Goal: Task Accomplishment & Management: Use online tool/utility

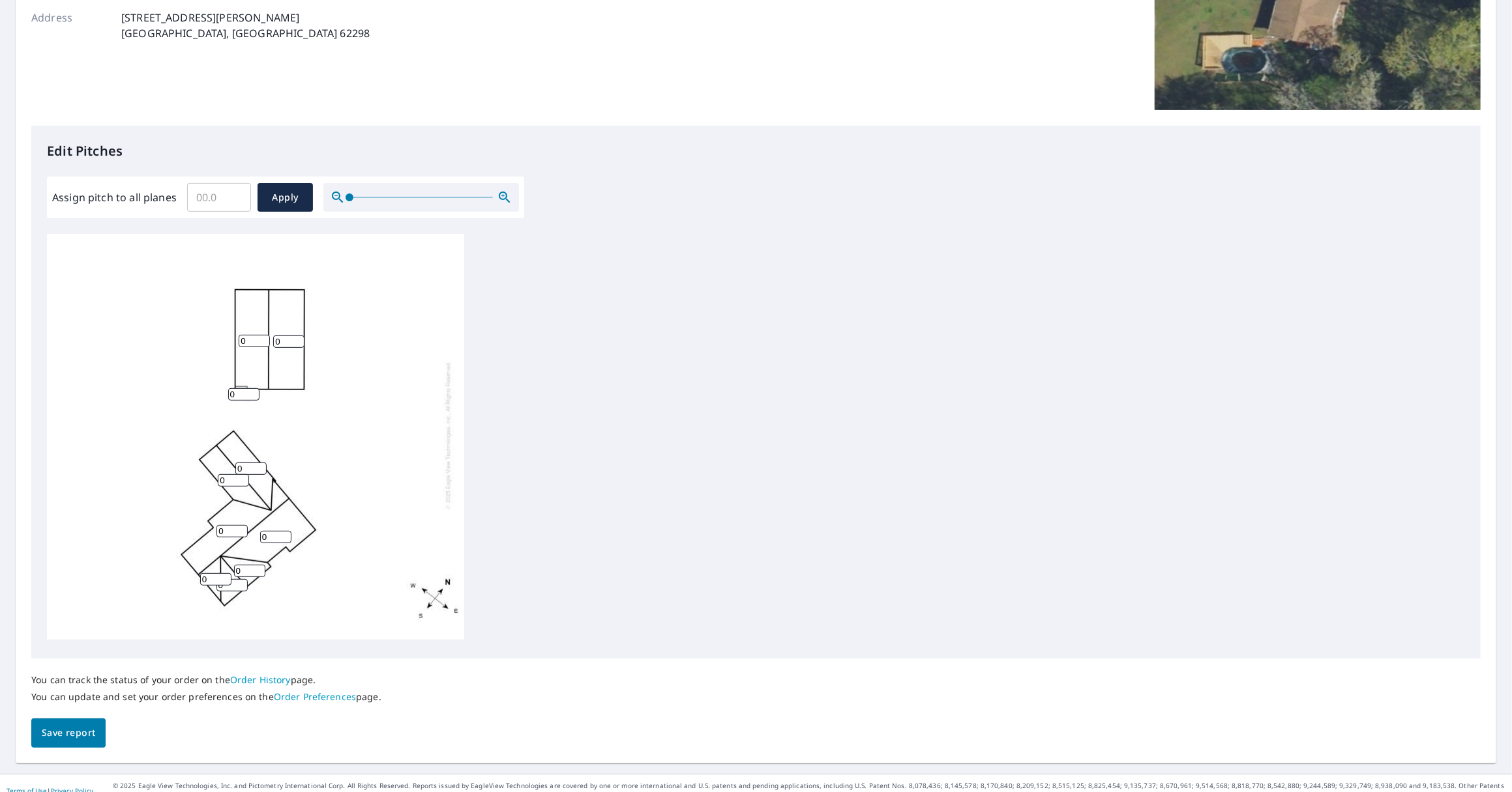
scroll to position [229, 0]
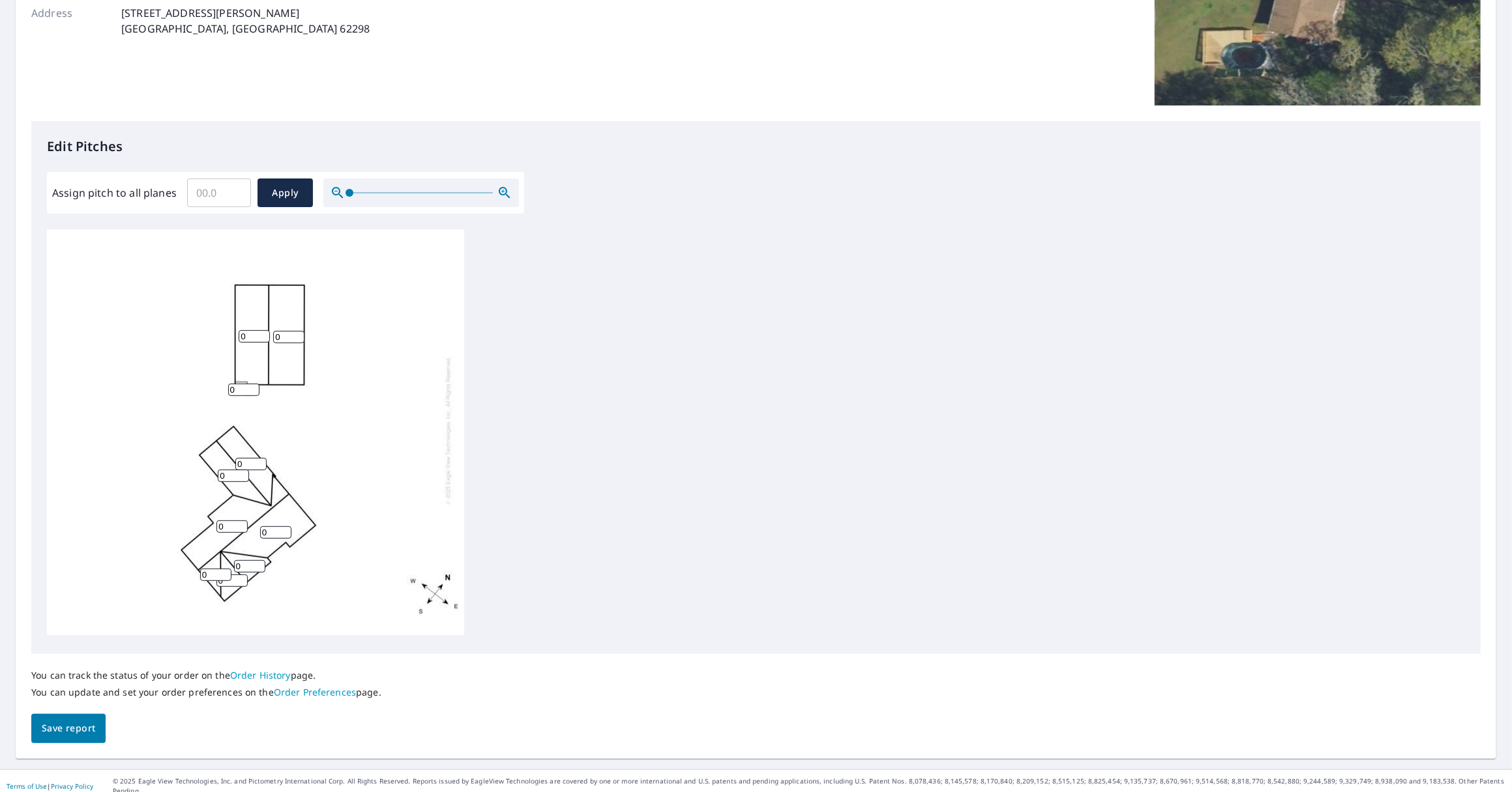
click at [253, 458] on input "0" at bounding box center [251, 464] width 31 height 12
click at [261, 458] on input "1" at bounding box center [251, 464] width 31 height 12
click at [261, 458] on input "2" at bounding box center [251, 464] width 31 height 12
click at [261, 458] on input "3" at bounding box center [251, 464] width 31 height 12
click at [261, 458] on input "4" at bounding box center [251, 464] width 31 height 12
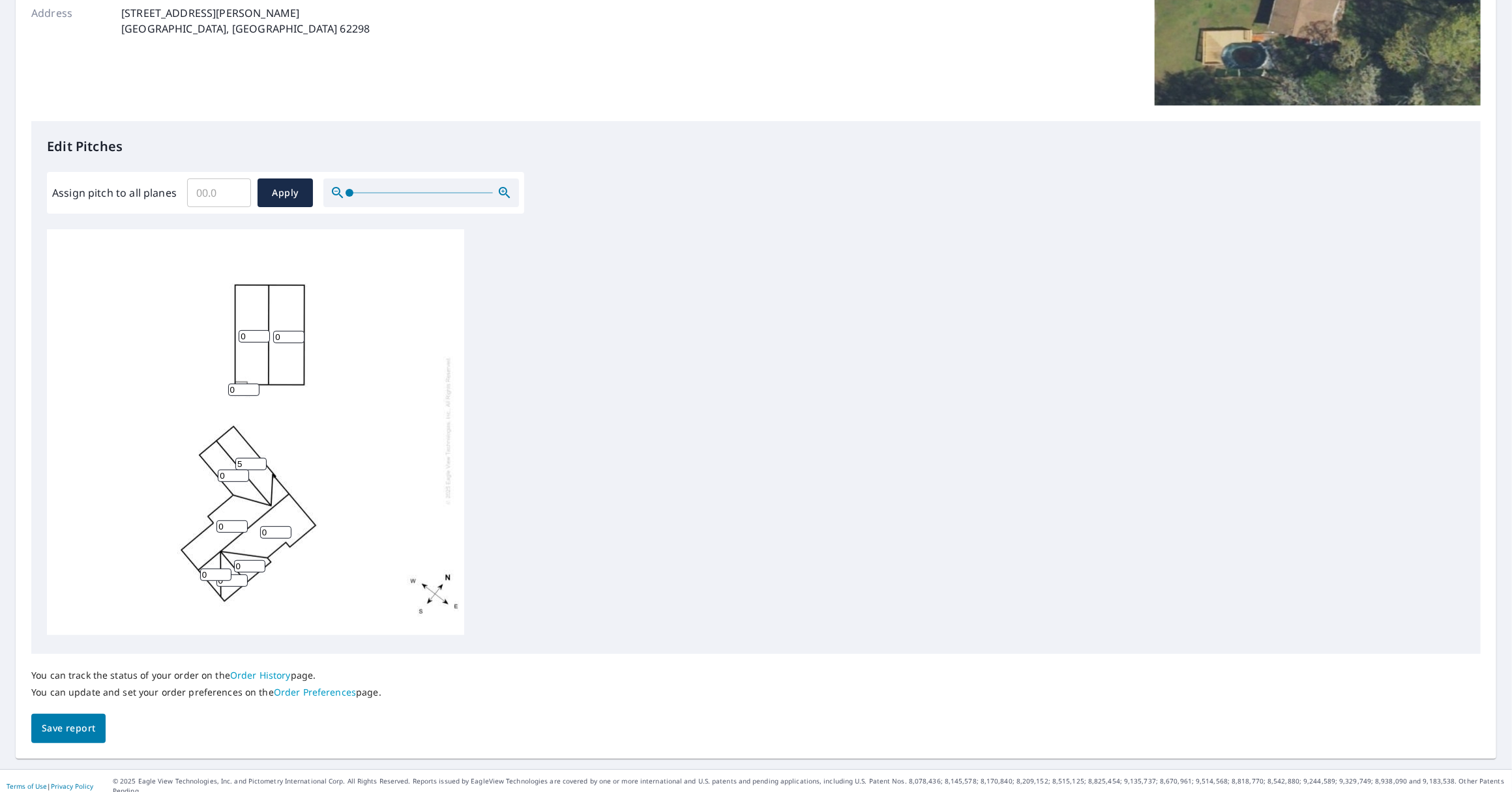
click at [261, 458] on input "5" at bounding box center [251, 464] width 31 height 12
click at [261, 458] on input "6" at bounding box center [251, 464] width 31 height 12
click at [261, 458] on input "7" at bounding box center [251, 464] width 31 height 12
type input "8"
click at [261, 458] on input "8" at bounding box center [251, 464] width 31 height 12
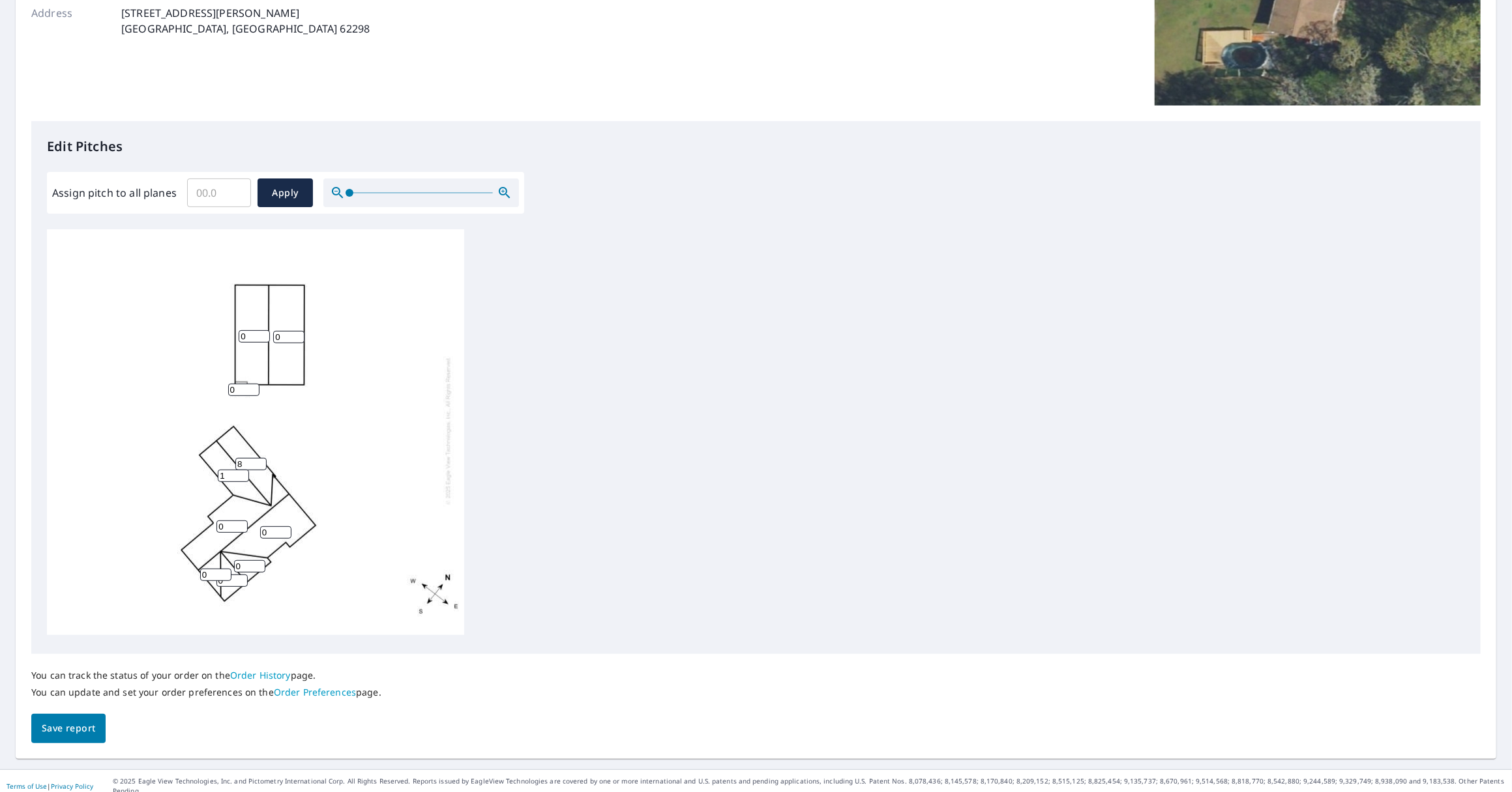
click at [242, 470] on input "1" at bounding box center [233, 476] width 31 height 12
click at [242, 470] on input "2" at bounding box center [233, 476] width 31 height 12
click at [242, 470] on input "3" at bounding box center [233, 476] width 31 height 12
click at [242, 470] on input "4" at bounding box center [233, 476] width 31 height 12
click at [242, 470] on input "5" at bounding box center [233, 476] width 31 height 12
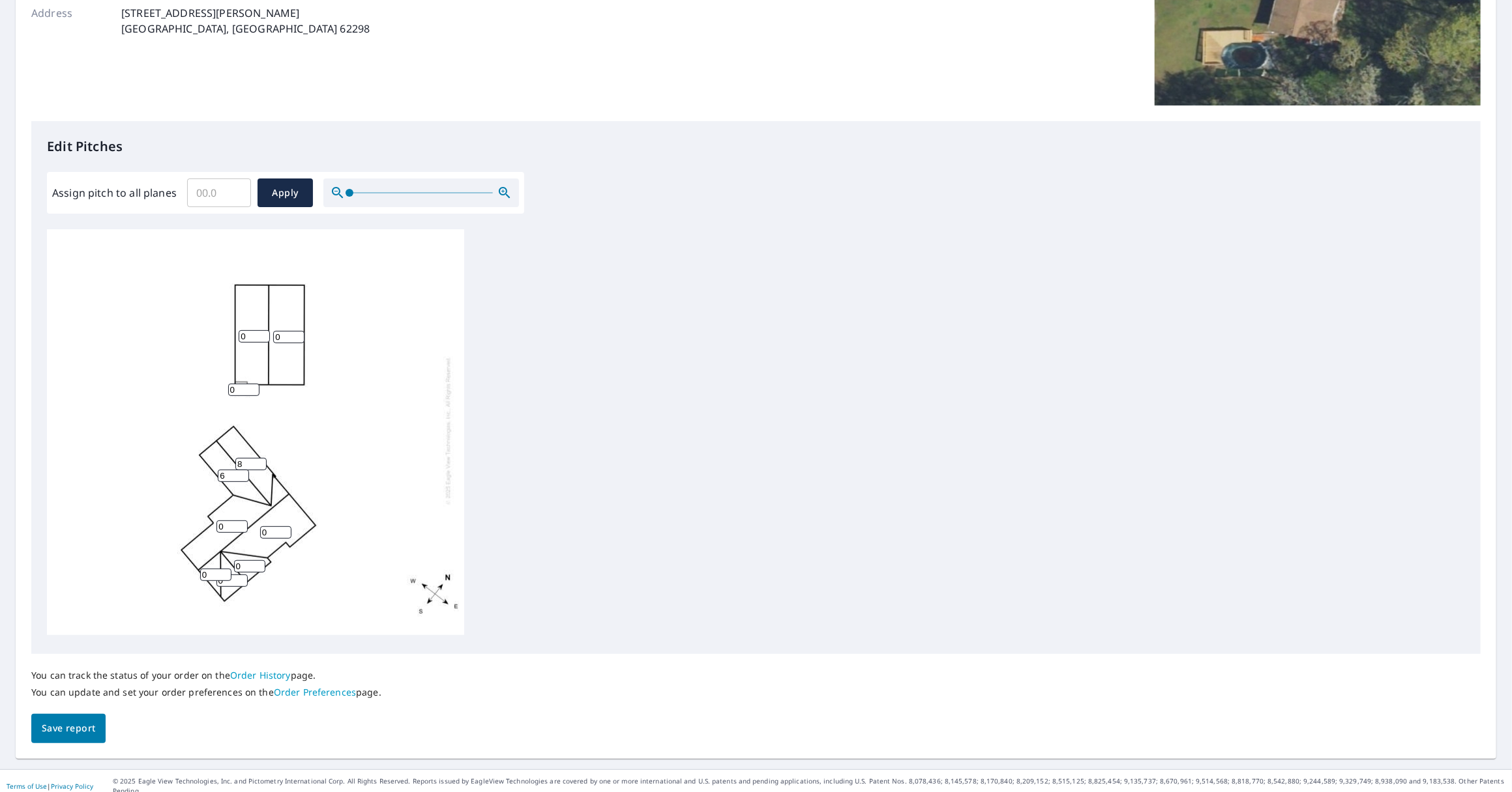
click at [242, 470] on input "6" at bounding box center [233, 476] width 31 height 12
click at [242, 470] on input "7" at bounding box center [233, 476] width 31 height 12
type input "8"
click at [242, 470] on input "8" at bounding box center [233, 476] width 31 height 12
click at [277, 526] on input "0" at bounding box center [276, 532] width 31 height 12
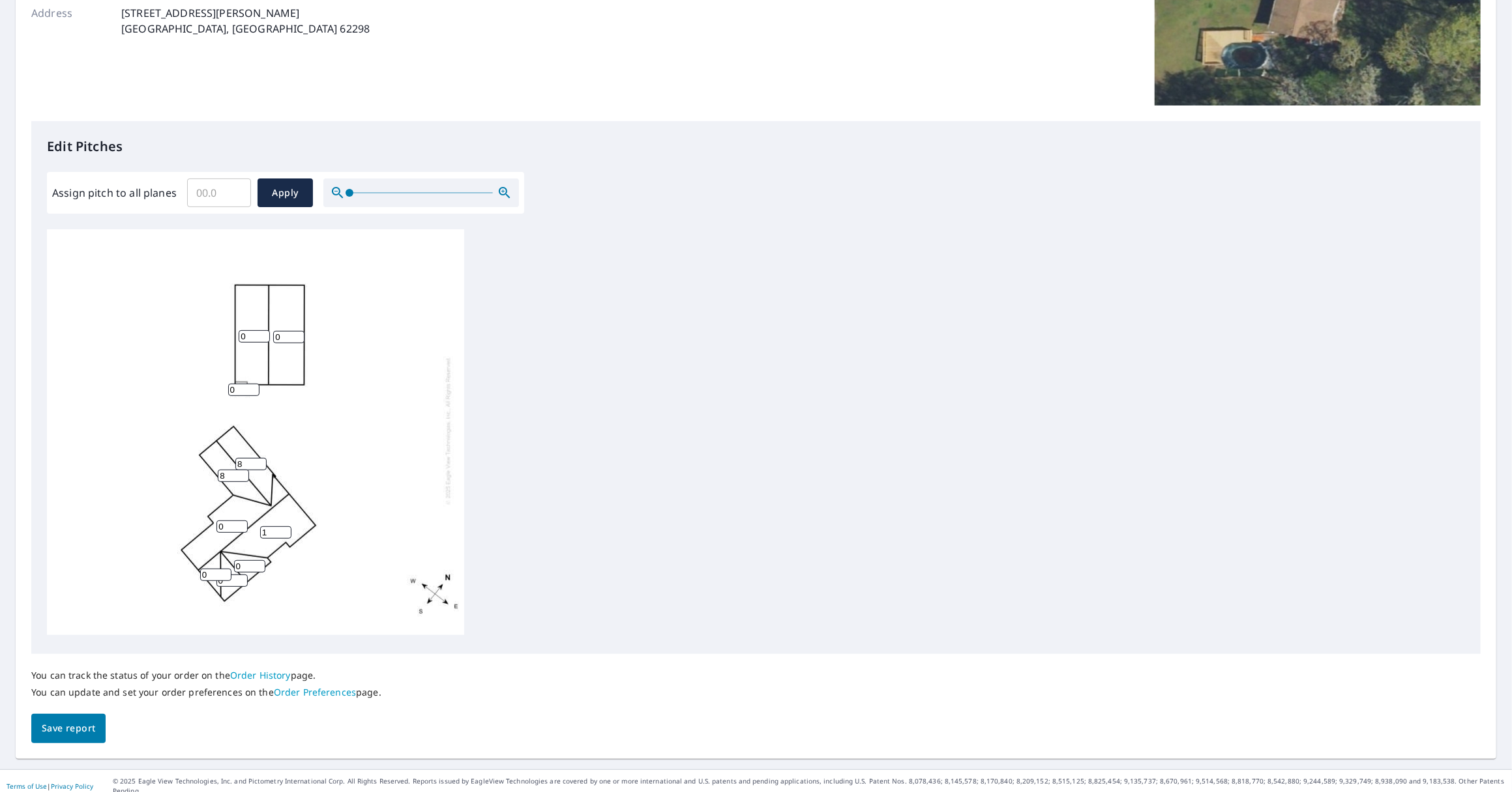
click at [288, 526] on input "1" at bounding box center [276, 532] width 31 height 12
click at [288, 526] on input "2" at bounding box center [276, 532] width 31 height 12
click at [288, 526] on input "3" at bounding box center [276, 532] width 31 height 12
click at [288, 526] on input "4" at bounding box center [276, 532] width 31 height 12
click at [288, 526] on input "5" at bounding box center [276, 532] width 31 height 12
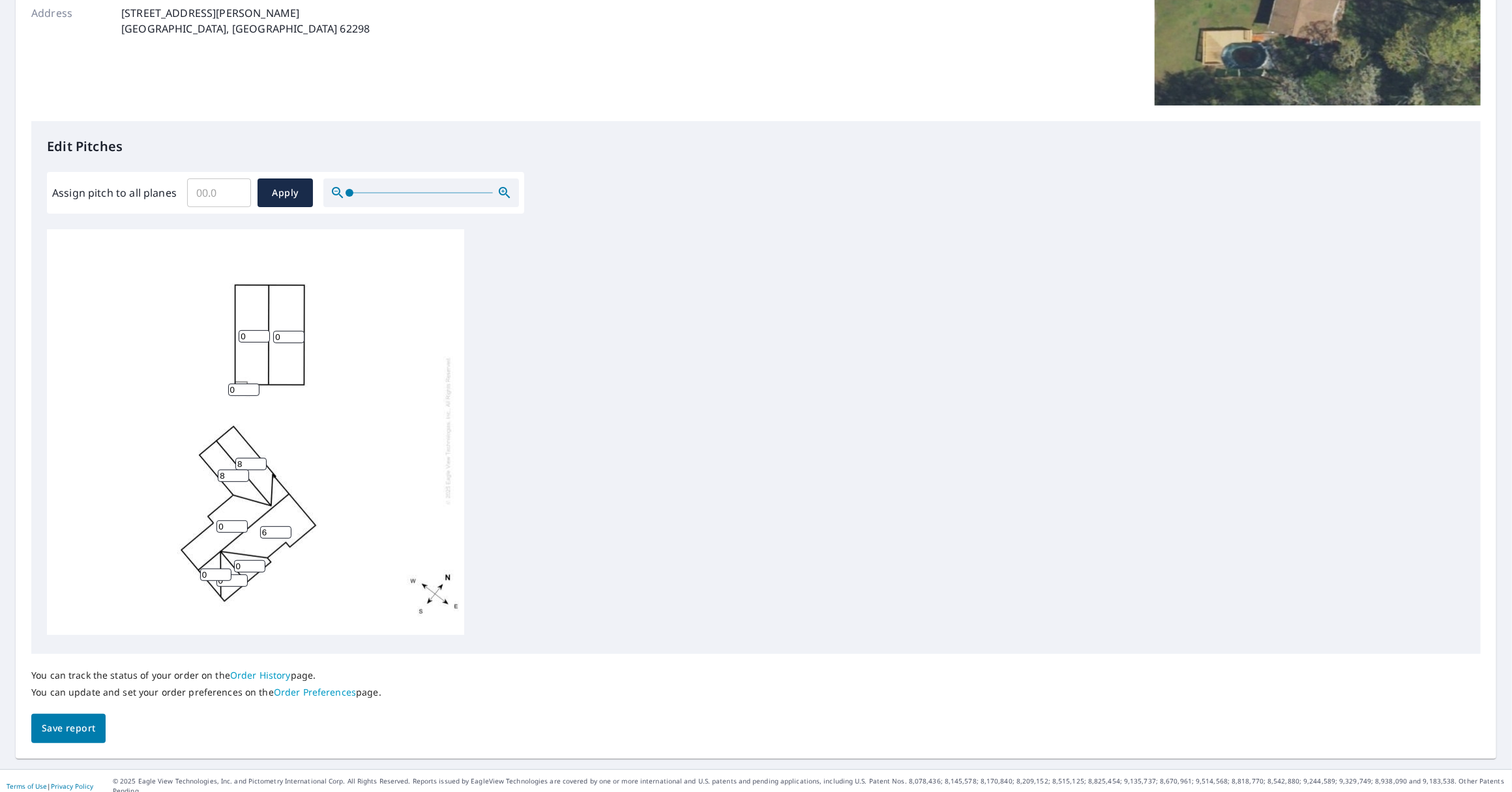
click at [288, 526] on input "6" at bounding box center [276, 532] width 31 height 12
click at [288, 526] on input "7" at bounding box center [276, 532] width 31 height 12
type input "8"
click at [288, 526] on input "8" at bounding box center [276, 532] width 31 height 12
click at [239, 521] on input "1" at bounding box center [232, 527] width 31 height 12
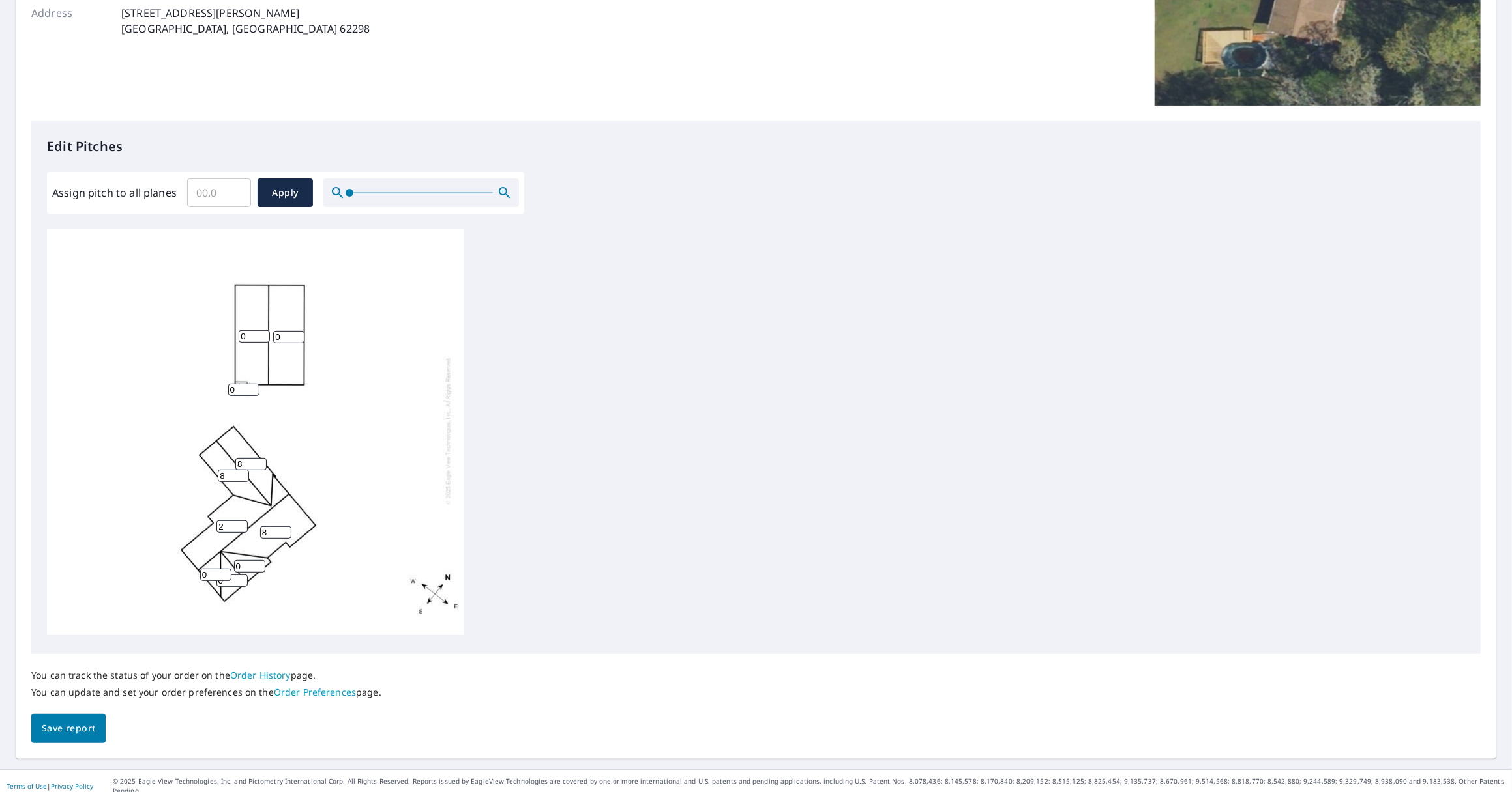
click at [239, 521] on input "2" at bounding box center [232, 527] width 31 height 12
click at [239, 521] on input "3" at bounding box center [232, 527] width 31 height 12
click at [239, 521] on input "4" at bounding box center [232, 527] width 31 height 12
click at [239, 521] on input "5" at bounding box center [232, 527] width 31 height 12
click at [239, 521] on input "6" at bounding box center [232, 527] width 31 height 12
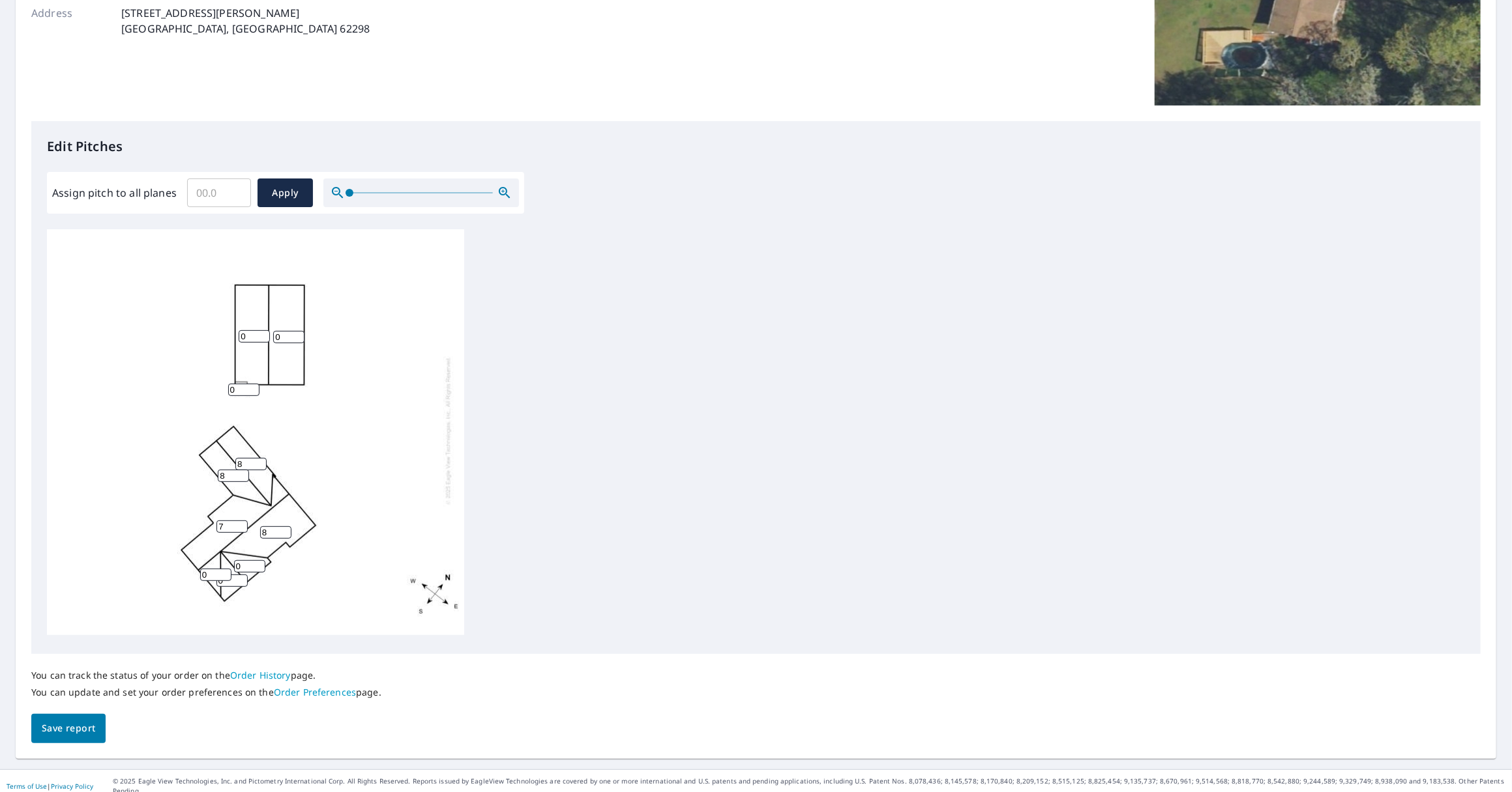
click at [239, 521] on input "7" at bounding box center [232, 527] width 31 height 12
type input "8"
click at [239, 521] on input "8" at bounding box center [232, 527] width 31 height 12
click at [258, 560] on input "1" at bounding box center [250, 566] width 31 height 12
click at [258, 560] on input "2" at bounding box center [250, 566] width 31 height 12
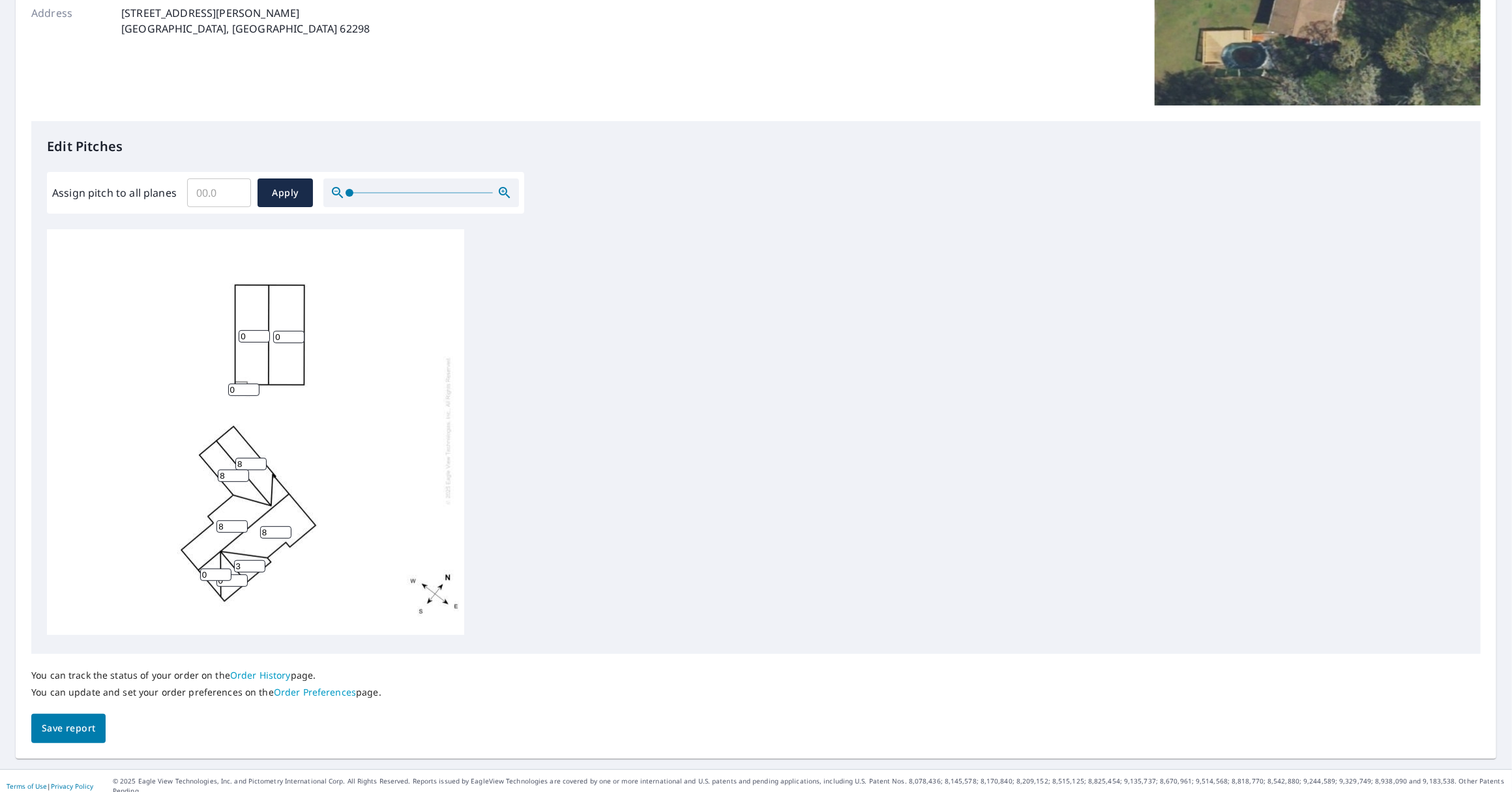
click at [258, 560] on input "3" at bounding box center [250, 566] width 31 height 12
click at [258, 560] on input "4" at bounding box center [250, 566] width 31 height 12
click at [258, 560] on input "5" at bounding box center [250, 566] width 31 height 12
click at [258, 560] on input "6" at bounding box center [250, 566] width 31 height 12
click at [258, 560] on input "7" at bounding box center [250, 566] width 31 height 12
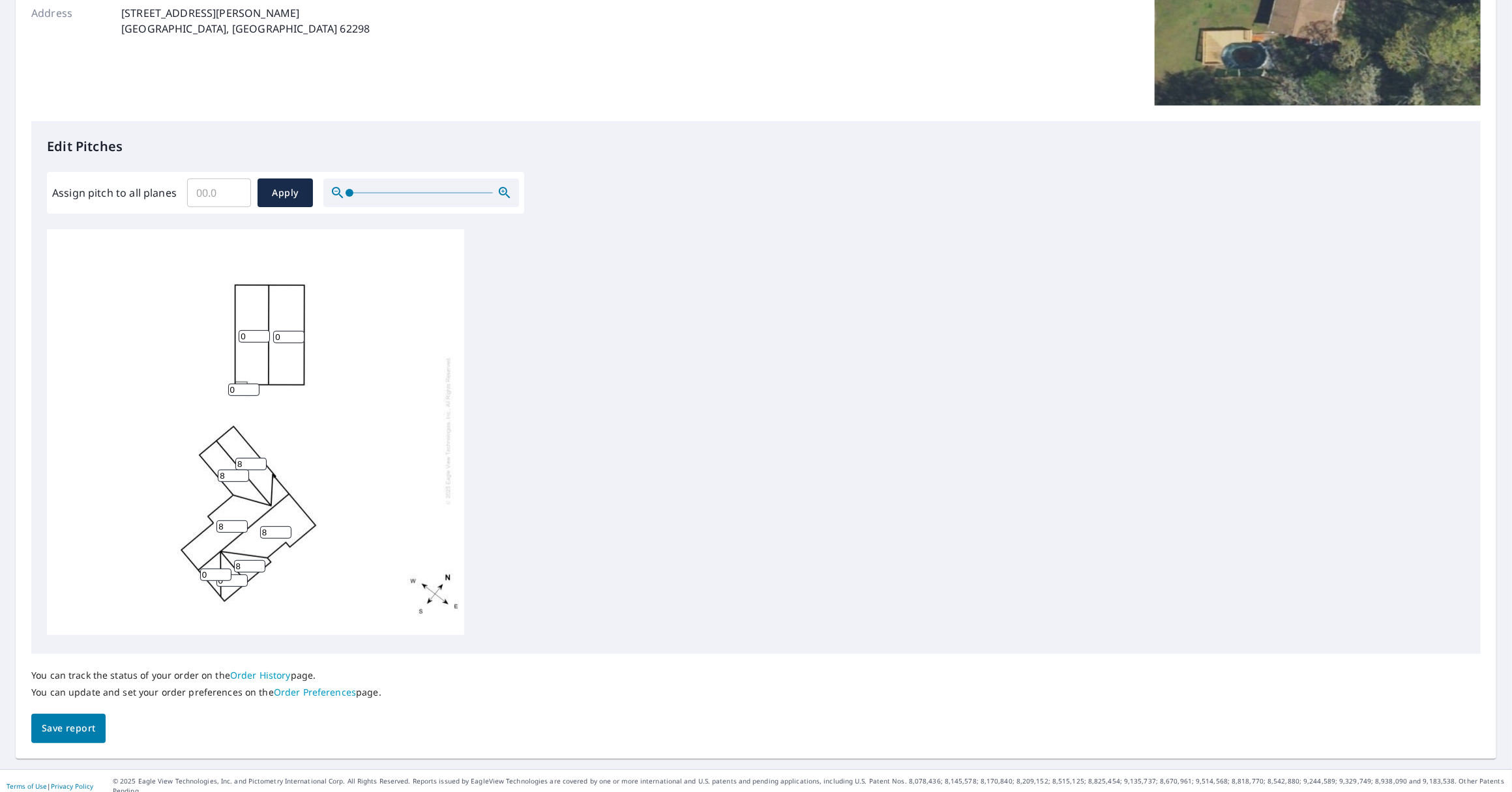
type input "8"
click at [258, 560] on input "8" at bounding box center [250, 566] width 31 height 12
click at [241, 575] on input "1" at bounding box center [232, 581] width 31 height 12
click at [241, 575] on input "2" at bounding box center [232, 581] width 31 height 12
click at [241, 575] on input "3" at bounding box center [232, 581] width 31 height 12
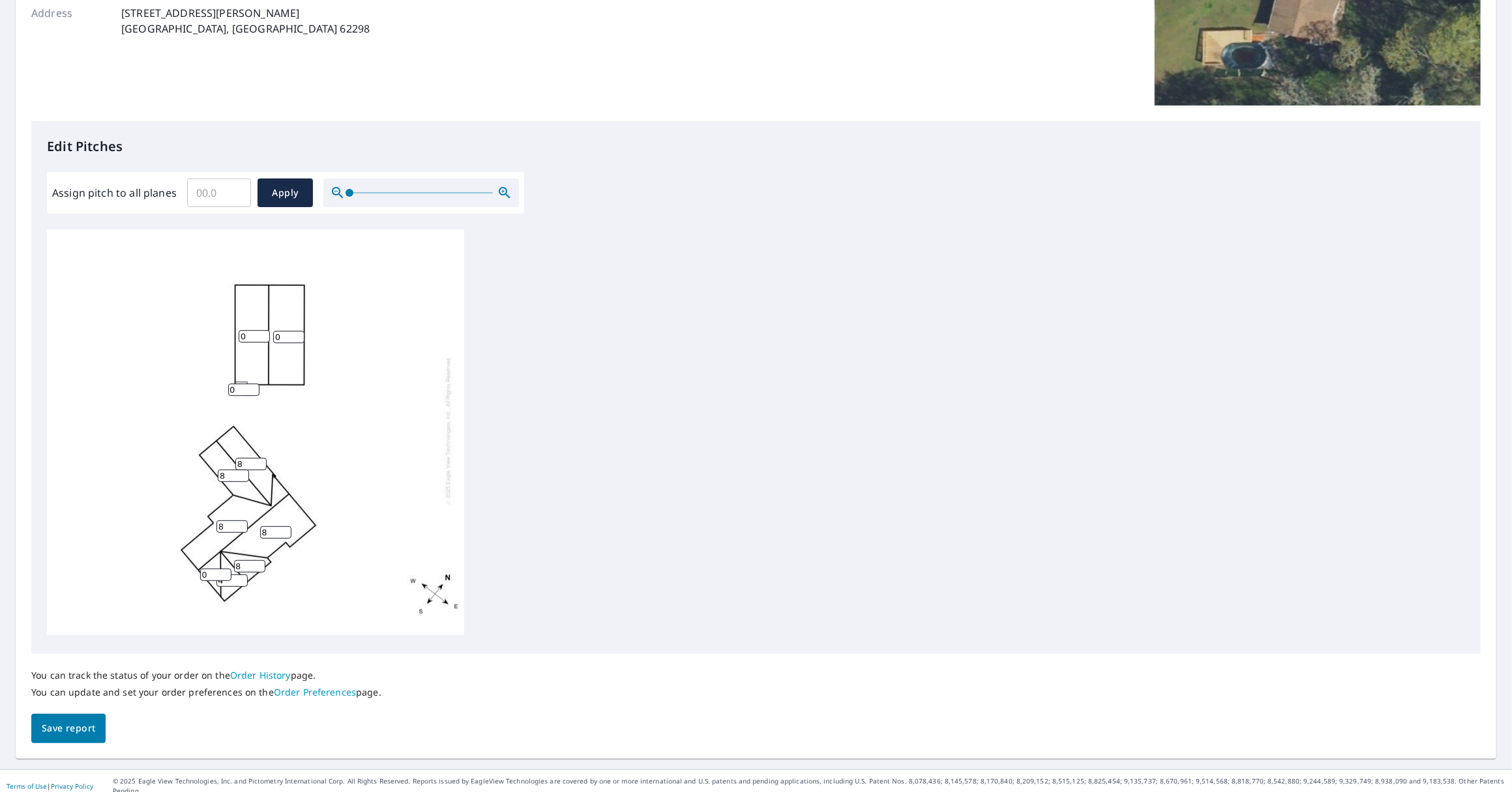
click at [241, 575] on input "4" at bounding box center [232, 581] width 31 height 12
click at [241, 575] on input "5" at bounding box center [232, 581] width 31 height 12
click at [241, 575] on input "6" at bounding box center [232, 581] width 31 height 12
click at [241, 575] on input "7" at bounding box center [232, 581] width 31 height 12
type input "8"
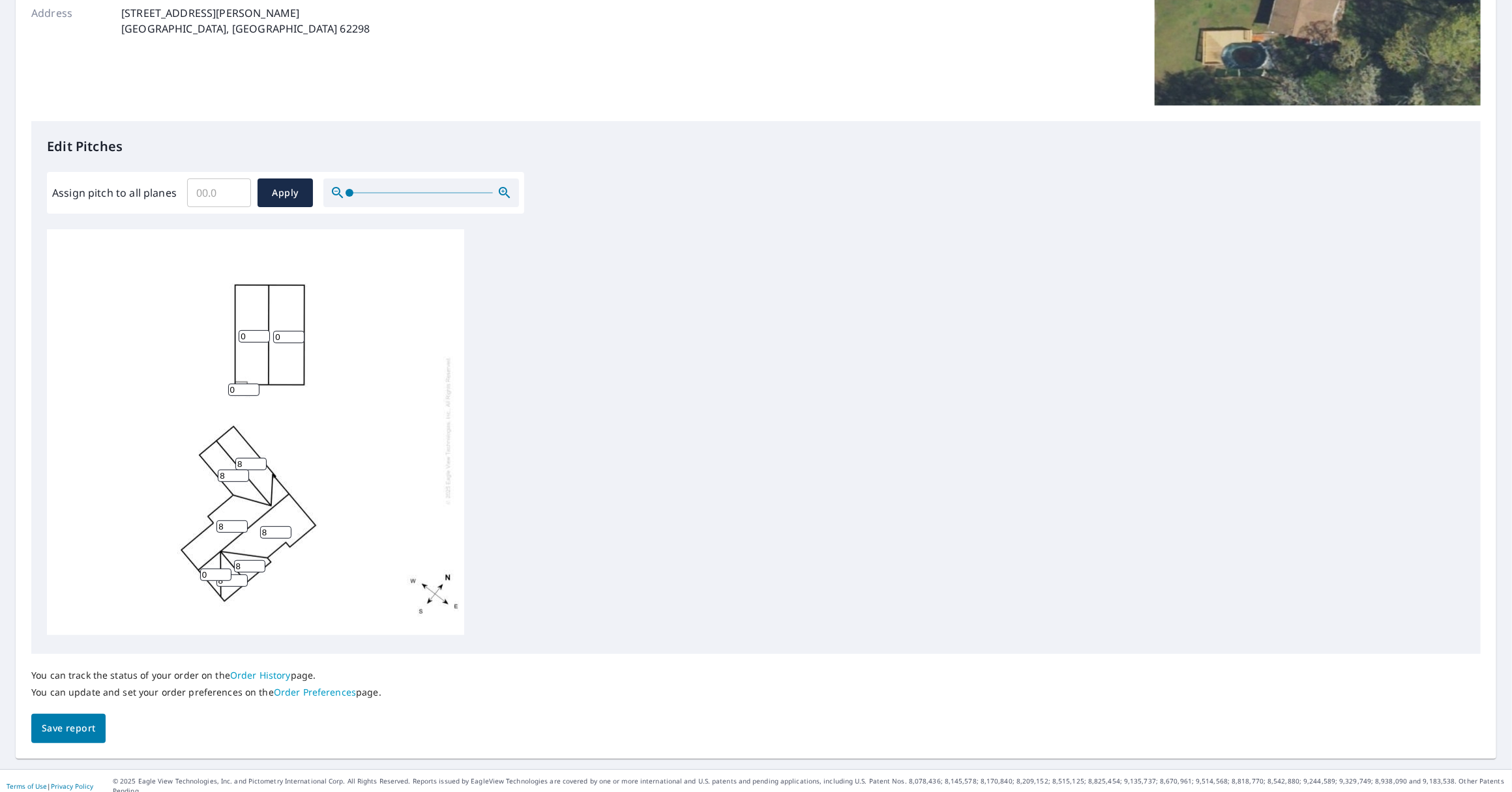
click at [241, 575] on input "8" at bounding box center [232, 581] width 31 height 12
click at [224, 569] on input "1" at bounding box center [216, 575] width 31 height 12
click at [224, 569] on input "2" at bounding box center [216, 575] width 31 height 12
click at [224, 569] on input "3" at bounding box center [216, 575] width 31 height 12
click at [224, 569] on input "4" at bounding box center [216, 575] width 31 height 12
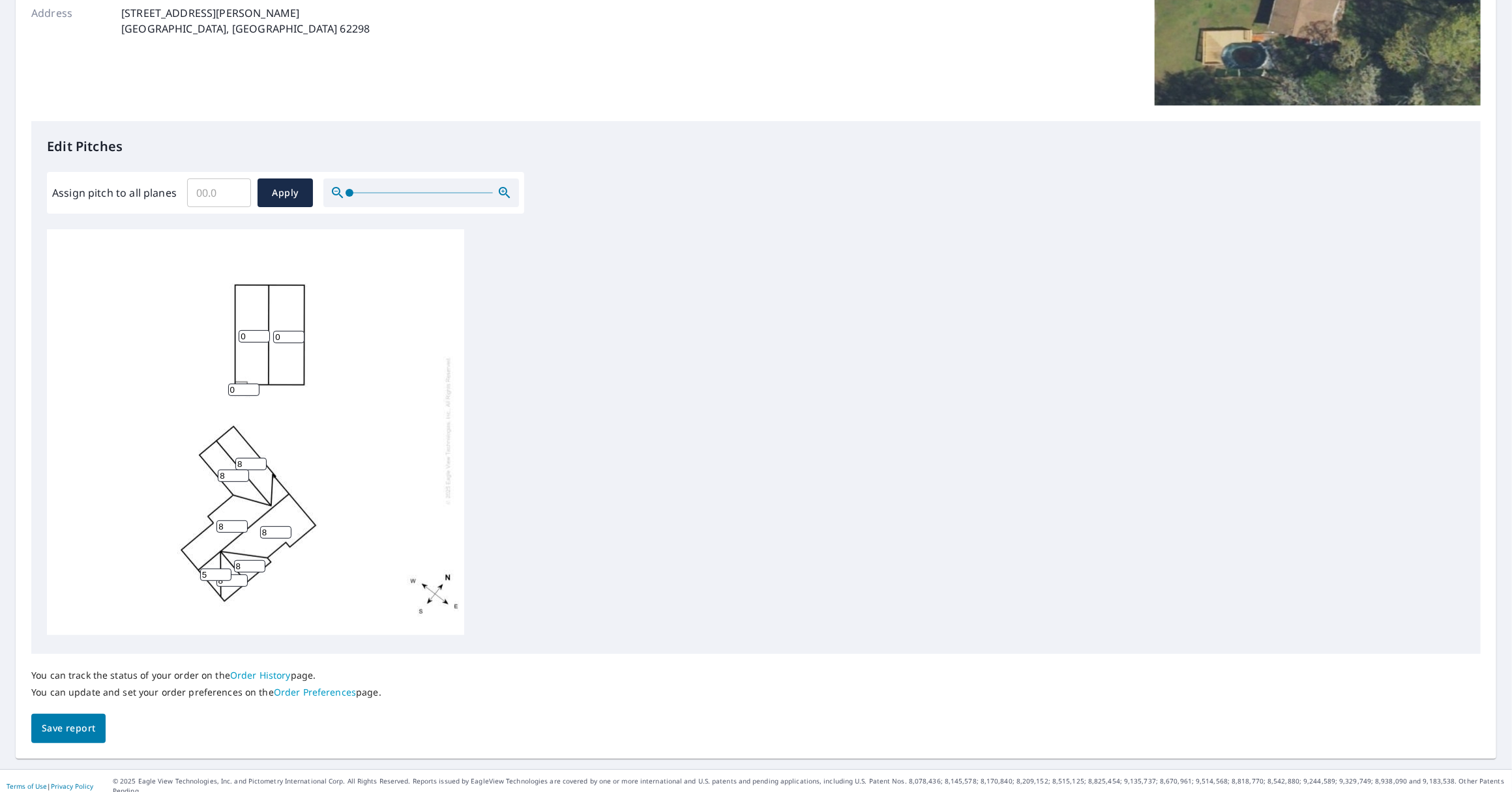
click at [224, 569] on input "5" at bounding box center [216, 575] width 31 height 12
click at [224, 569] on input "6" at bounding box center [216, 575] width 31 height 12
click at [224, 569] on input "7" at bounding box center [216, 575] width 31 height 12
type input "8"
click at [224, 569] on input "8" at bounding box center [216, 575] width 31 height 12
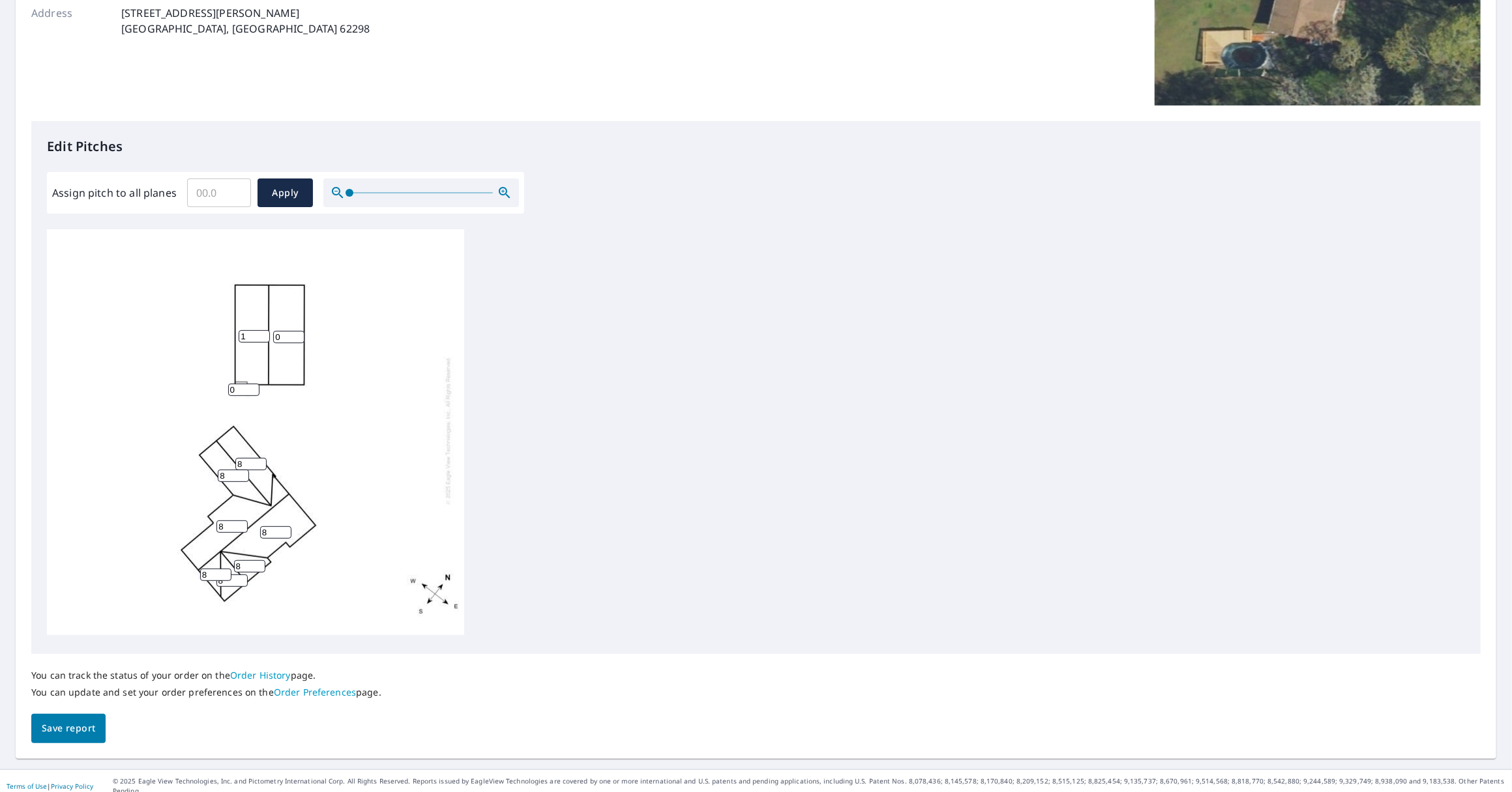
click at [264, 331] on input "1" at bounding box center [254, 337] width 31 height 12
click at [264, 331] on input "2" at bounding box center [254, 337] width 31 height 12
click at [264, 331] on input "3" at bounding box center [254, 337] width 31 height 12
type input "4"
click at [264, 331] on input "4" at bounding box center [254, 337] width 31 height 12
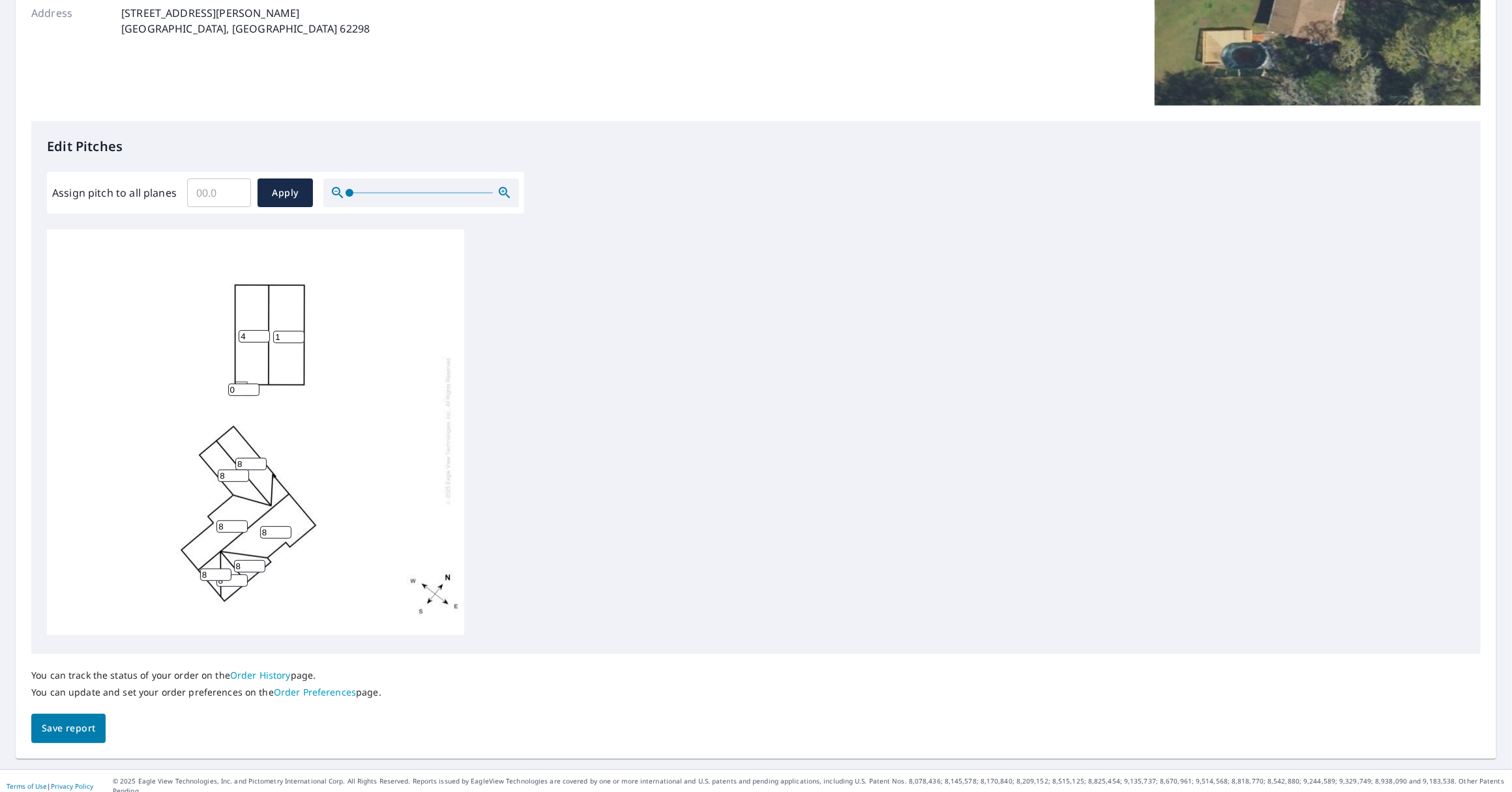
click at [297, 331] on input "1" at bounding box center [289, 337] width 31 height 12
click at [297, 331] on input "2" at bounding box center [289, 337] width 31 height 12
click at [297, 331] on input "3" at bounding box center [289, 337] width 31 height 12
type input "4"
click at [297, 331] on input "4" at bounding box center [289, 337] width 31 height 12
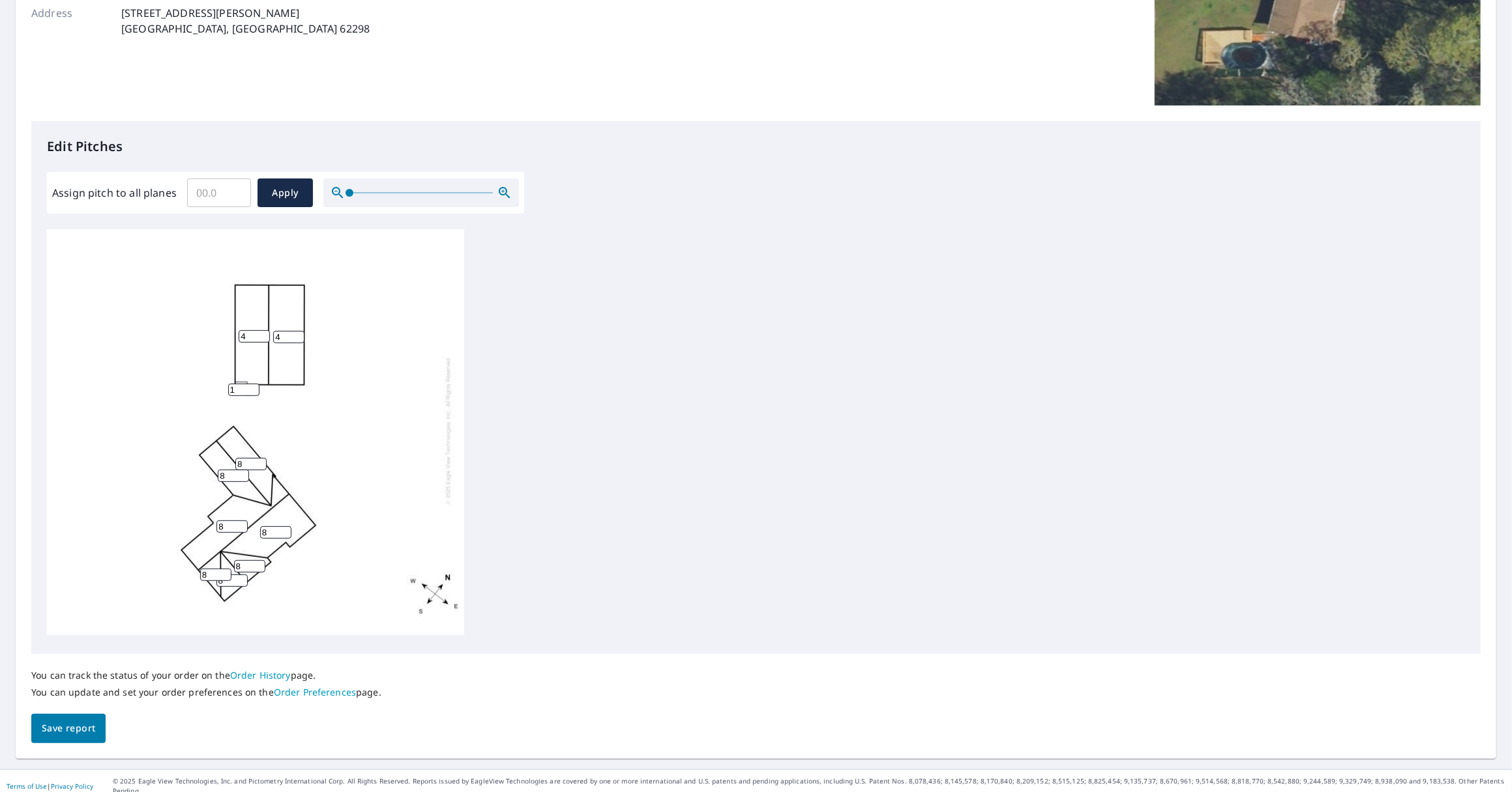
click at [250, 384] on input "1" at bounding box center [244, 390] width 31 height 12
click at [250, 384] on input "2" at bounding box center [244, 390] width 31 height 12
click at [250, 384] on input "3" at bounding box center [244, 390] width 31 height 12
type input "4"
click at [250, 384] on input "4" at bounding box center [244, 390] width 31 height 12
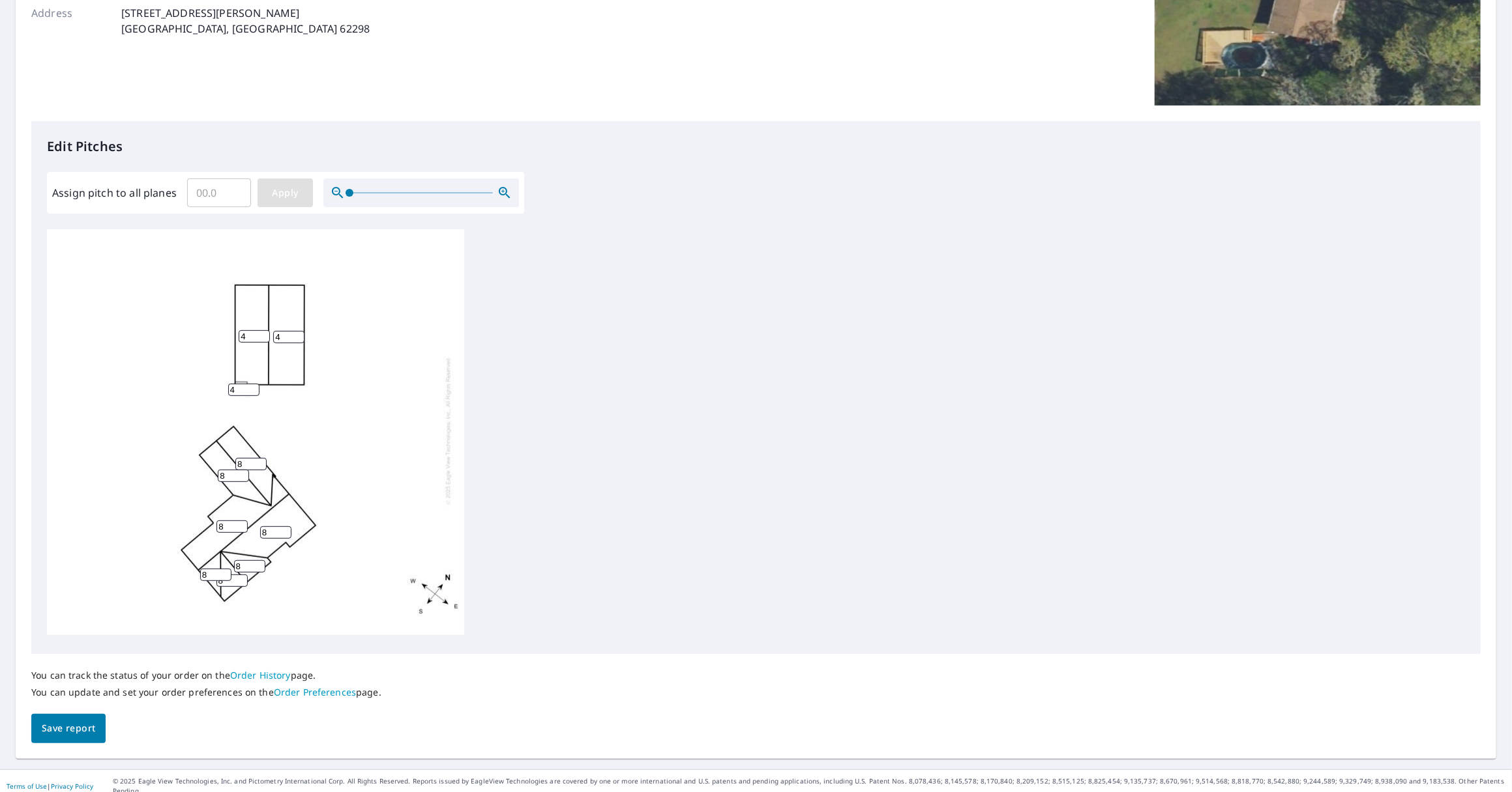
click at [280, 196] on span "Apply" at bounding box center [285, 193] width 35 height 16
click at [296, 336] on input "1" at bounding box center [289, 340] width 31 height 12
click at [613, 339] on div "1" at bounding box center [756, 434] width 1418 height 409
click at [293, 341] on input "0" at bounding box center [289, 340] width 31 height 12
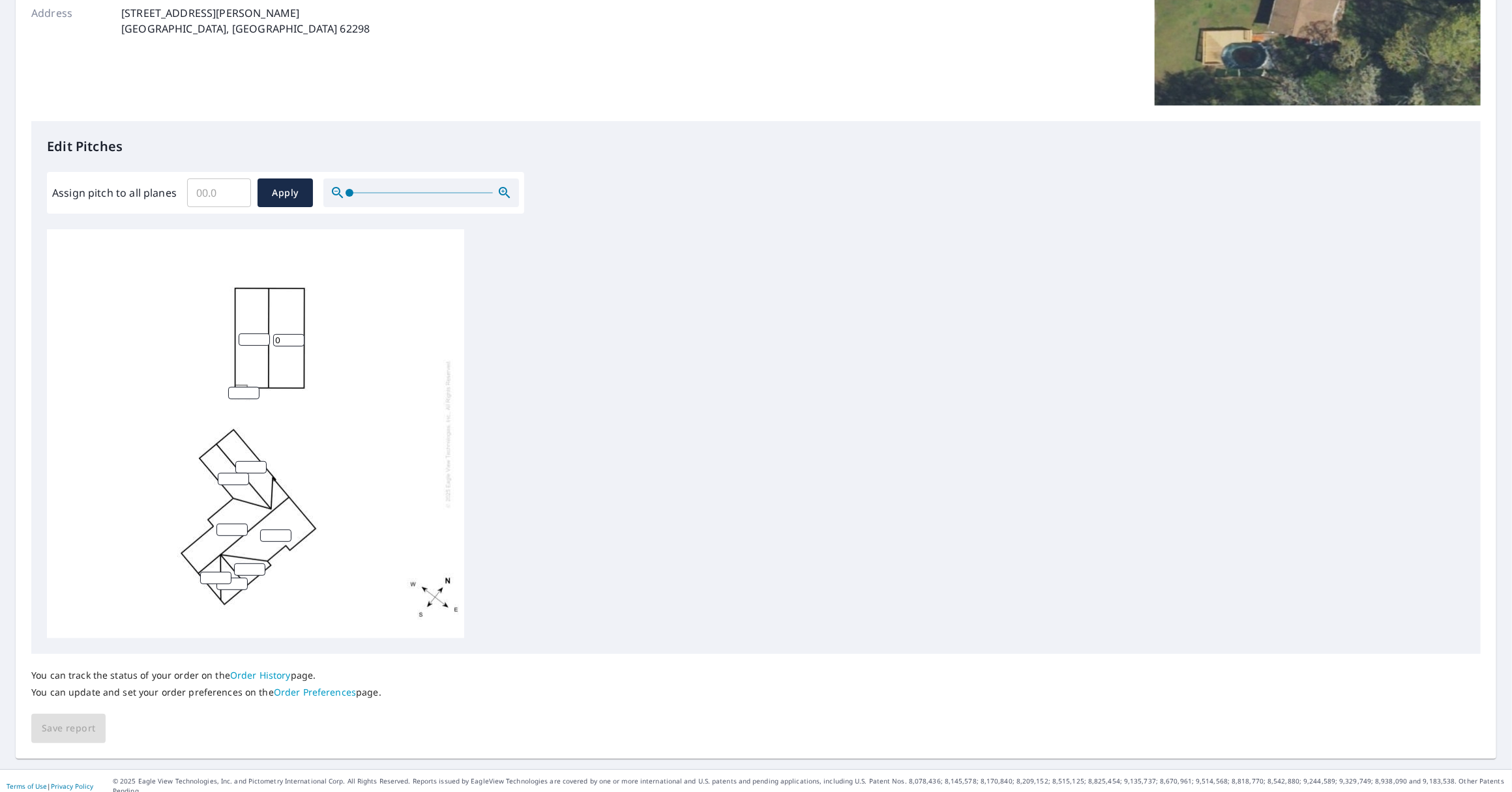
click at [295, 334] on input "0" at bounding box center [289, 340] width 31 height 12
click at [299, 337] on input "1" at bounding box center [289, 340] width 31 height 12
click at [299, 337] on input "2" at bounding box center [289, 340] width 31 height 12
click at [299, 337] on input "3" at bounding box center [289, 340] width 31 height 12
click at [299, 337] on input "4" at bounding box center [289, 340] width 31 height 12
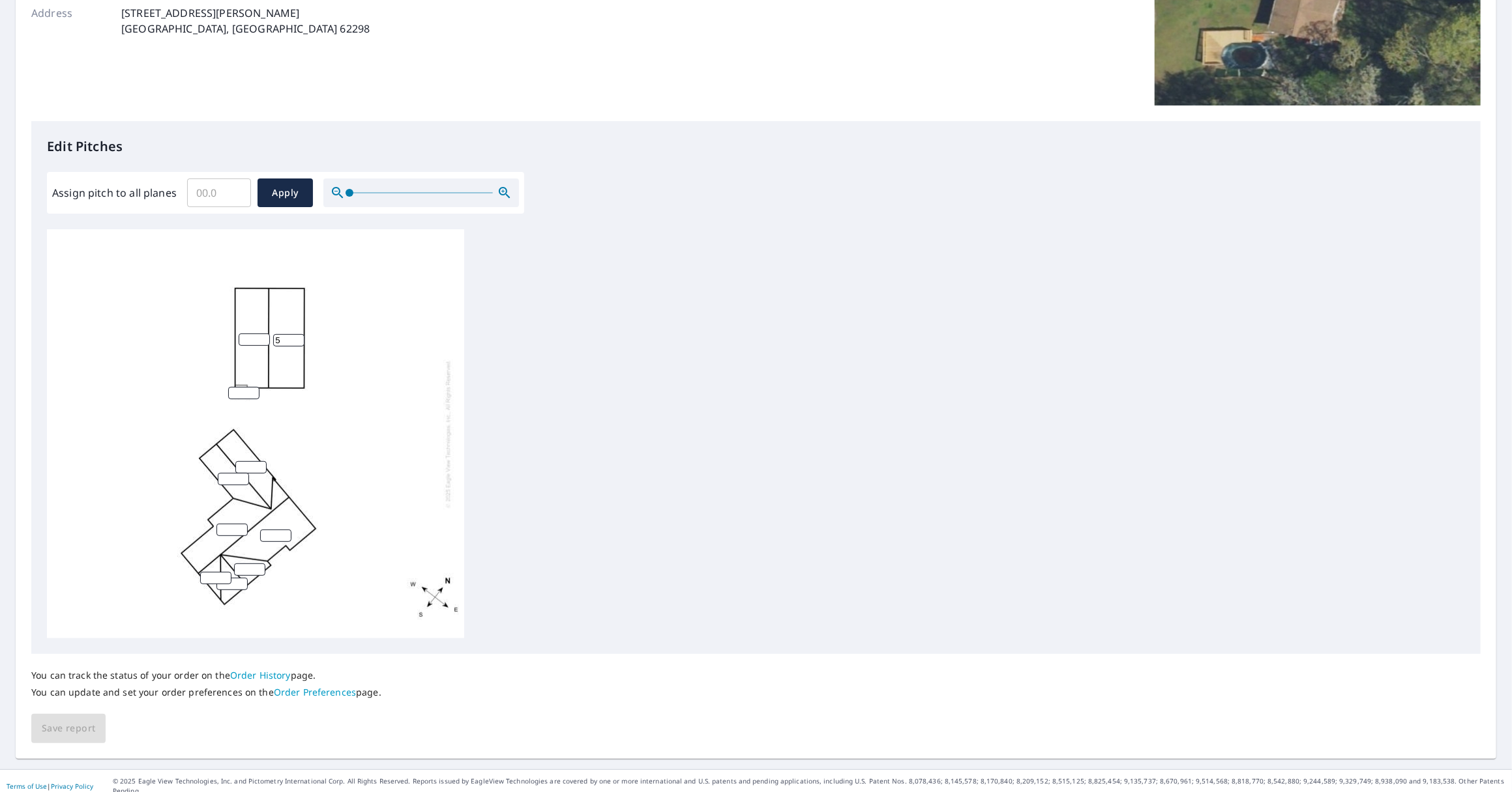
click at [299, 337] on input "5" at bounding box center [289, 340] width 31 height 12
click at [299, 337] on input "6" at bounding box center [289, 340] width 31 height 12
click at [299, 337] on input "7" at bounding box center [289, 340] width 31 height 12
type input "8"
click at [299, 337] on input "8" at bounding box center [289, 340] width 31 height 12
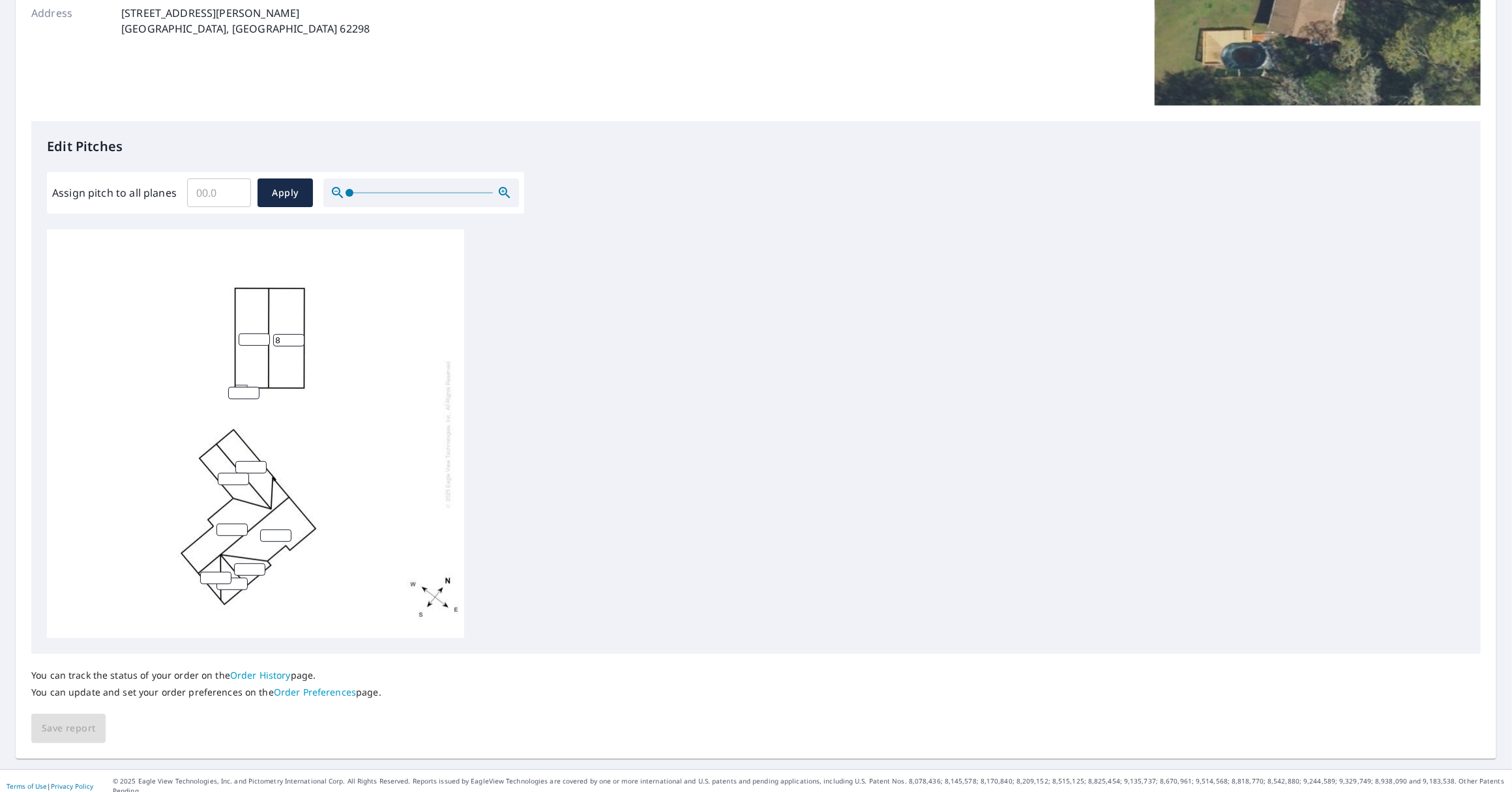
click at [220, 195] on input "Assign pitch to all planes" at bounding box center [219, 193] width 64 height 37
type input "8"
click at [286, 200] on span "Apply" at bounding box center [285, 193] width 35 height 16
type input "8"
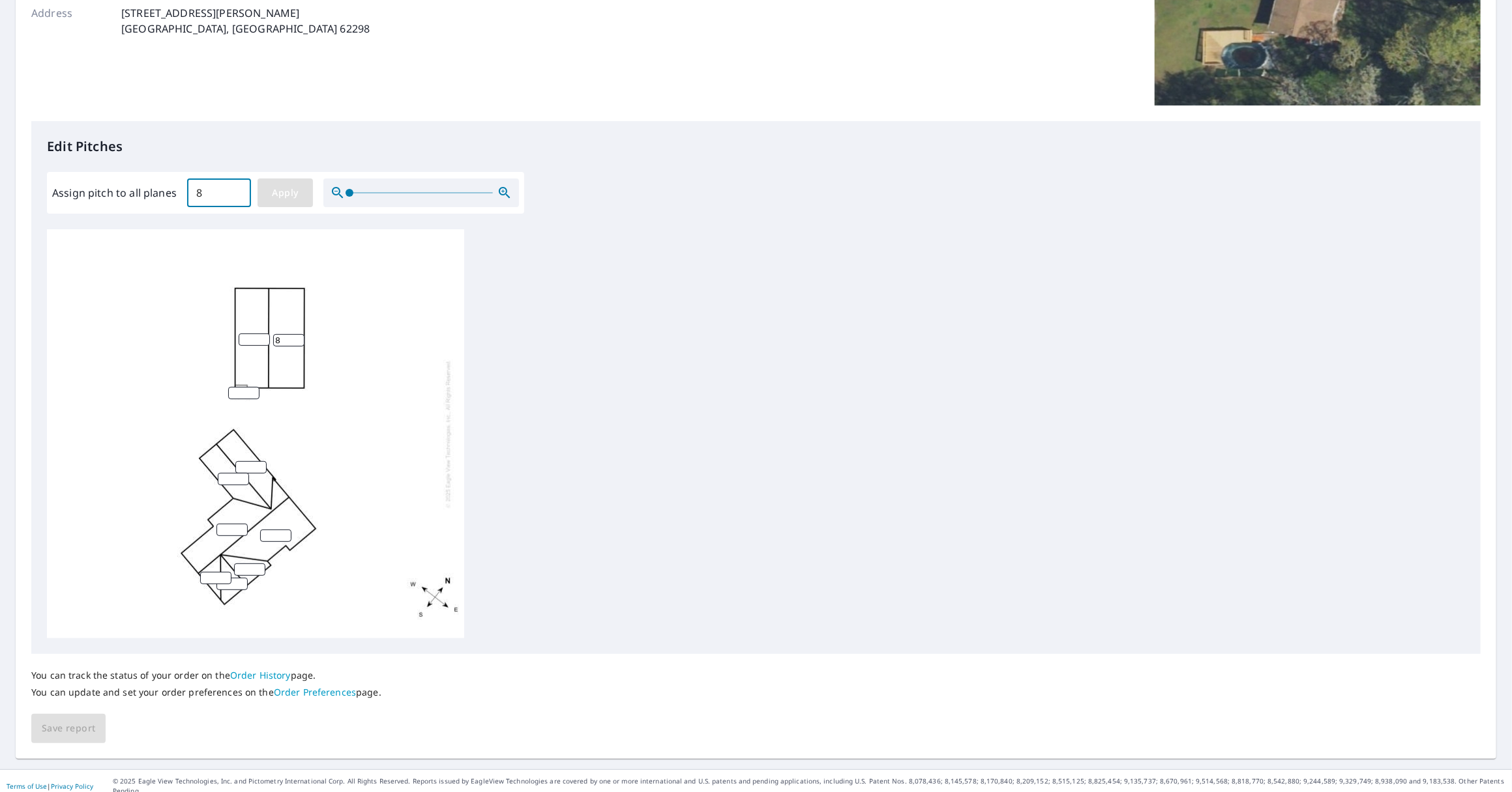
type input "8"
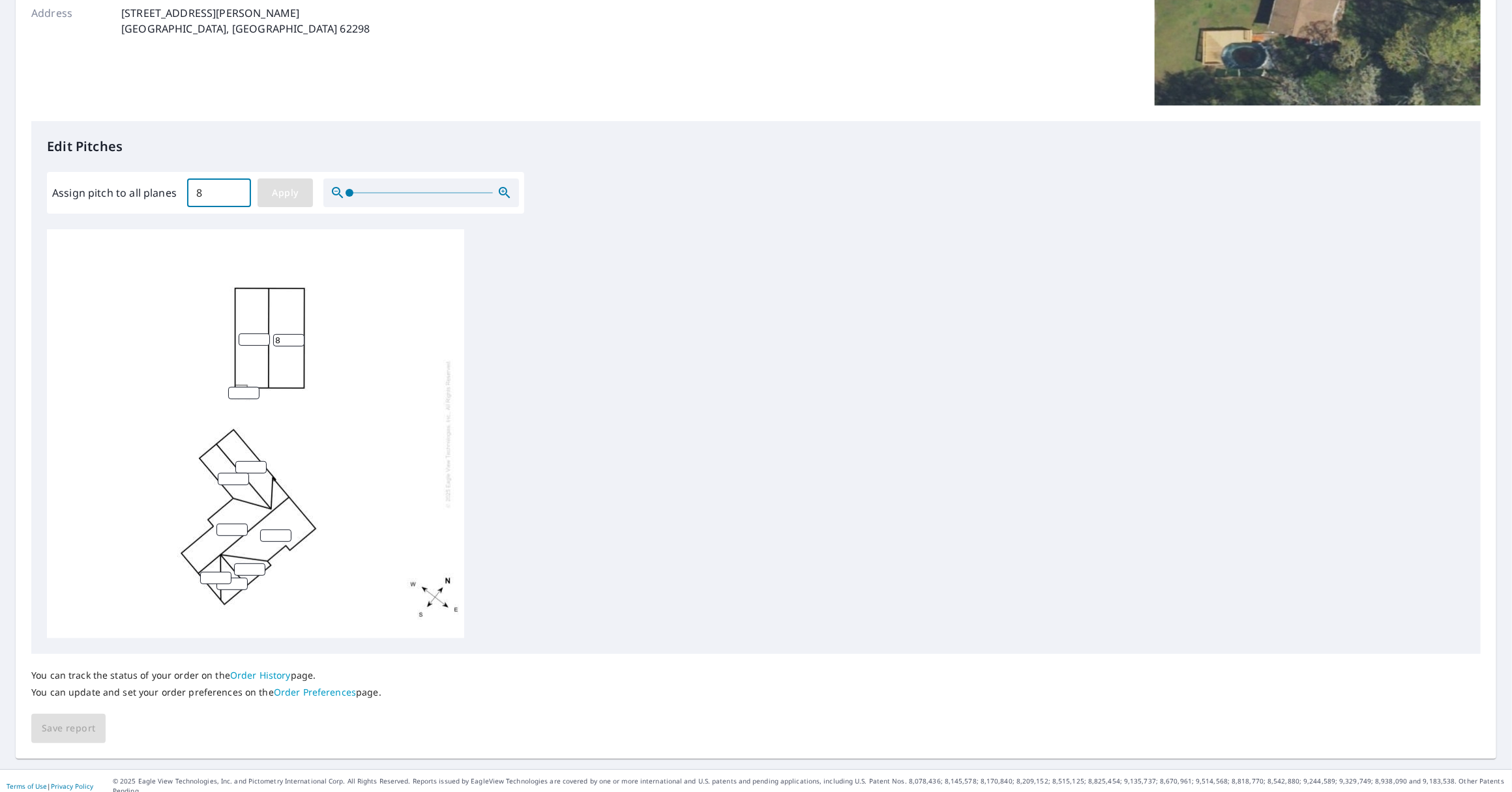
type input "8"
click at [68, 733] on span "Save report" at bounding box center [68, 729] width 53 height 16
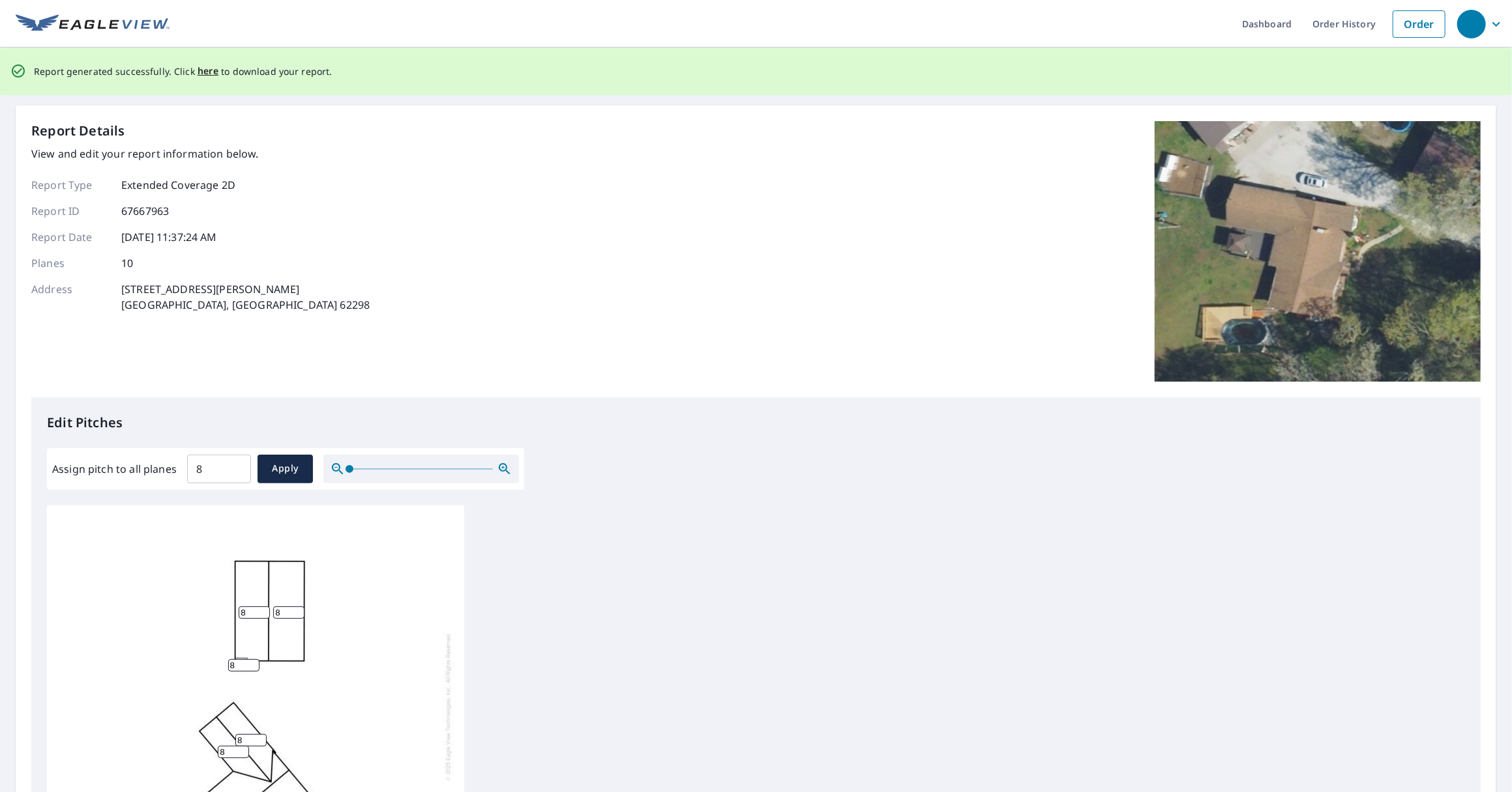
scroll to position [0, 0]
click at [198, 70] on span "here" at bounding box center [209, 72] width 22 height 16
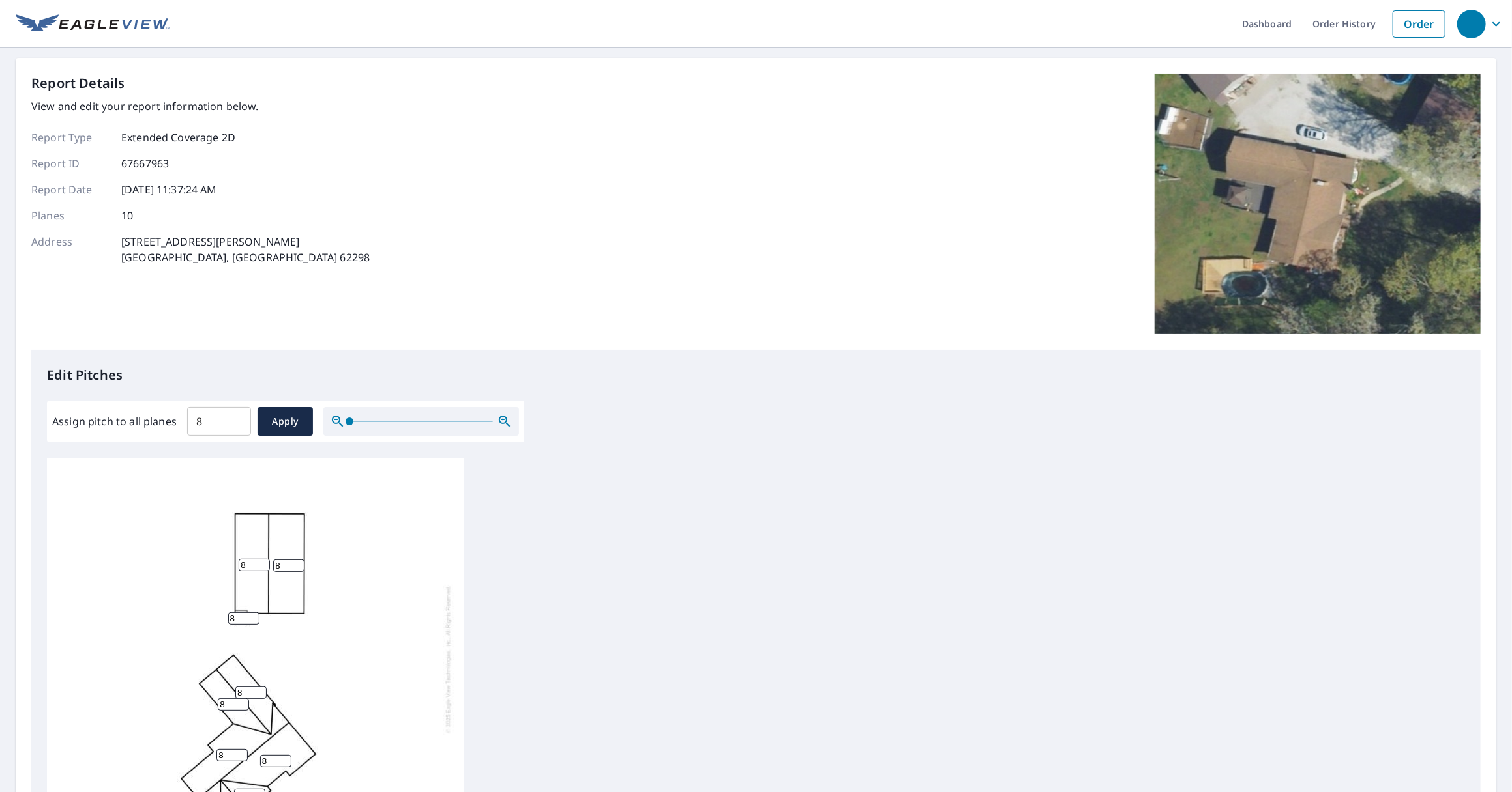
click at [656, 435] on div "Edit Pitches Assign pitch to all planes 8 ​ Apply 8 8 8 8 8 8 8 8 8 8" at bounding box center [756, 616] width 1449 height 533
